Goal: Find specific page/section: Find specific page/section

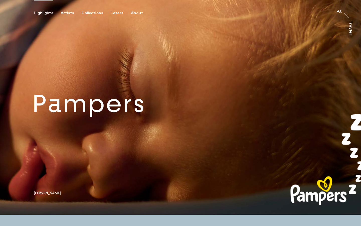
scroll to position [2071, 0]
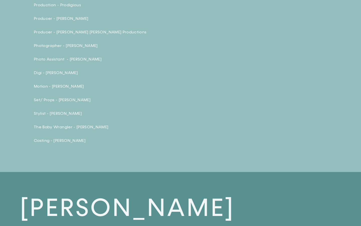
scroll to position [0, 750]
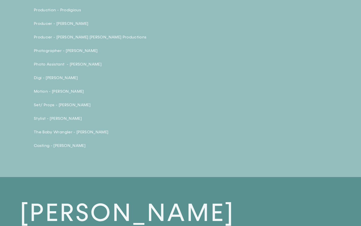
type input "[DOMAIN_NAME][URL]"
type input "Glorieta"
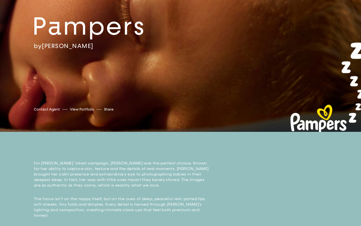
click at [132, 109] on input "text" at bounding box center [135, 109] width 42 height 7
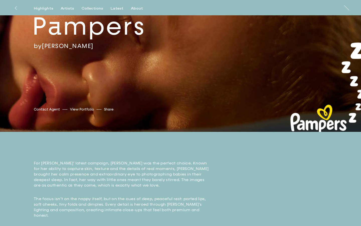
scroll to position [0, 21]
click at [132, 109] on input "[URL][DOMAIN_NAME]" at bounding box center [135, 109] width 42 height 7
type input "ct/pampers"
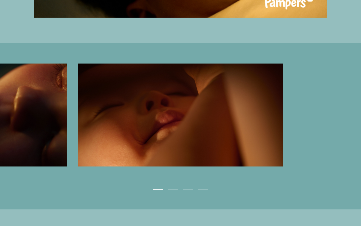
scroll to position [1780, 0]
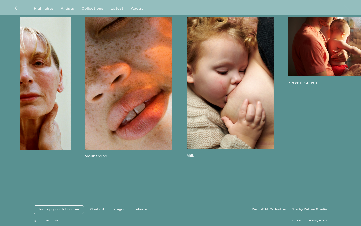
scroll to position [0, 14]
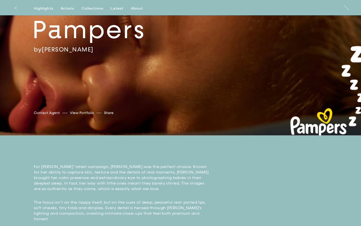
type input "G"
type input "Glorieta"
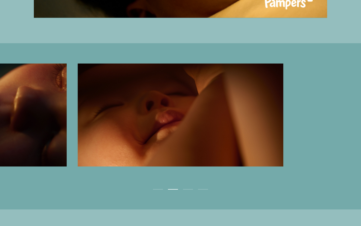
scroll to position [0, 0]
